Goal: Task Accomplishment & Management: Complete application form

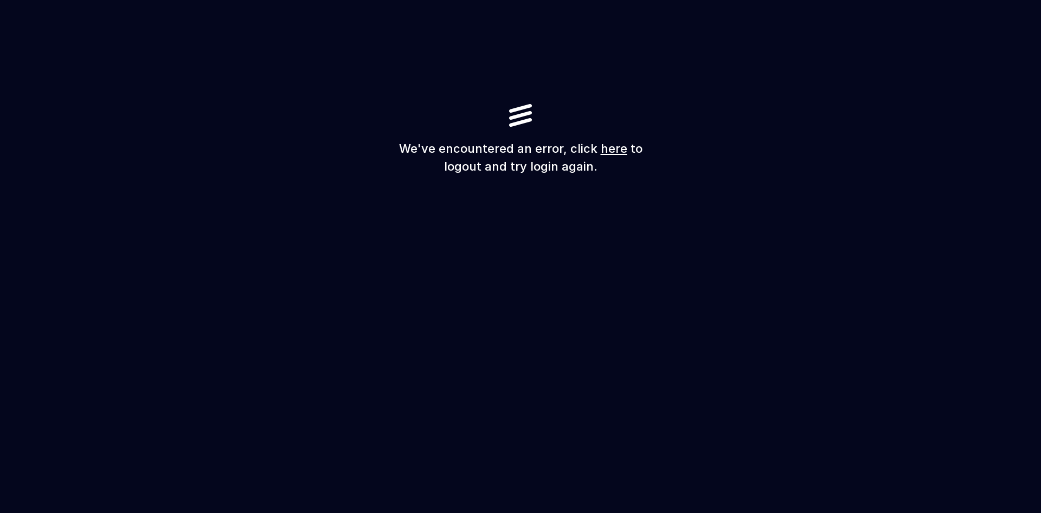
drag, startPoint x: 590, startPoint y: 161, endPoint x: 368, endPoint y: 135, distance: 223.2
click at [368, 135] on div "We've encountered an error, click here to logout and try login again." at bounding box center [520, 256] width 1041 height 513
